Goal: Task Accomplishment & Management: Manage account settings

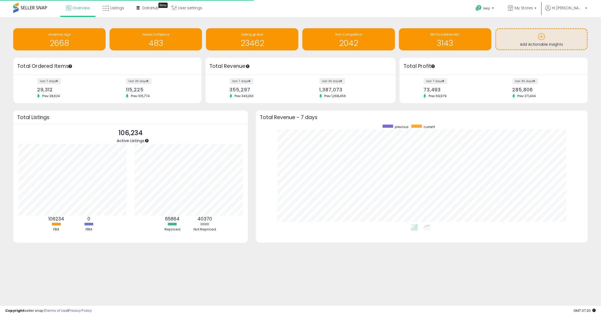
scroll to position [100, 321]
click at [450, 8] on span "My Stores" at bounding box center [524, 7] width 18 height 5
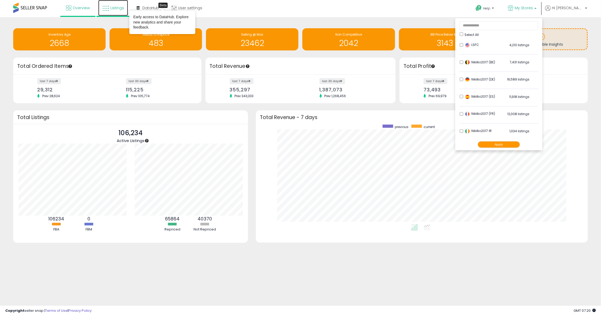
click at [117, 12] on link "Listings" at bounding box center [113, 8] width 30 height 16
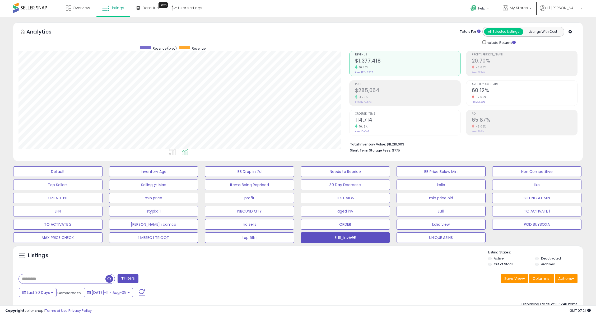
scroll to position [108, 331]
click at [531, 6] on p "My Stores" at bounding box center [516, 8] width 29 height 7
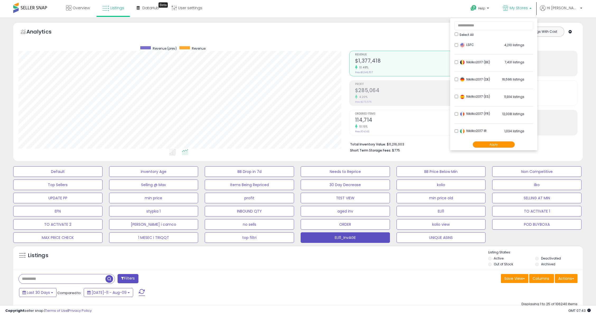
click at [473, 34] on span "Select All" at bounding box center [466, 34] width 14 height 4
click at [469, 33] on ul "Select All LSFC 4,210 listings Nikilko2017 (BE)" at bounding box center [493, 84] width 87 height 132
click at [501, 145] on button "Apply" at bounding box center [493, 144] width 42 height 7
